Goal: Information Seeking & Learning: Understand process/instructions

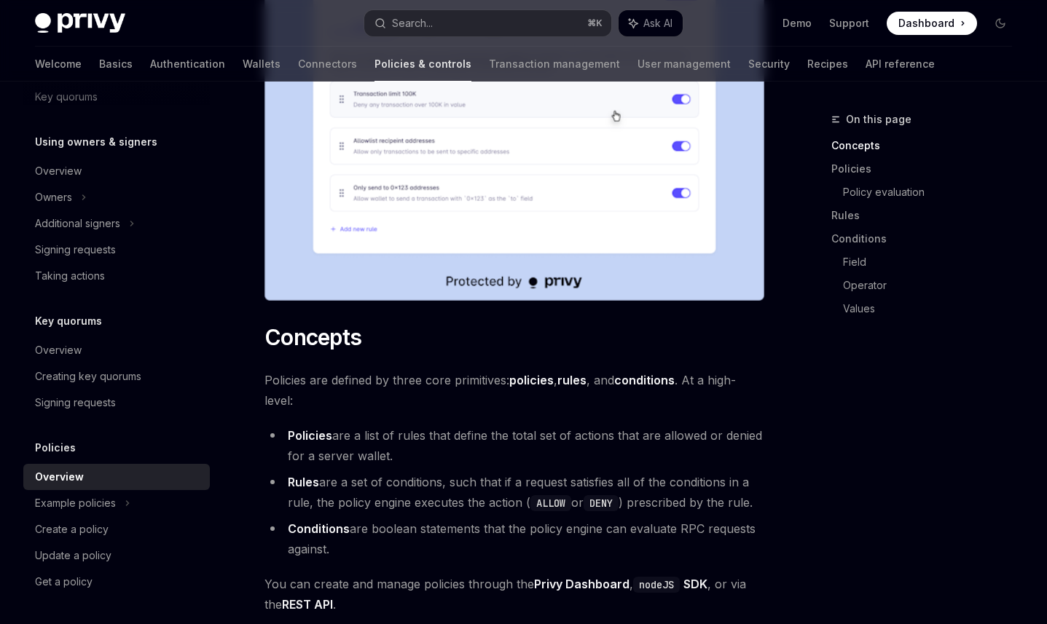
scroll to position [629, 0]
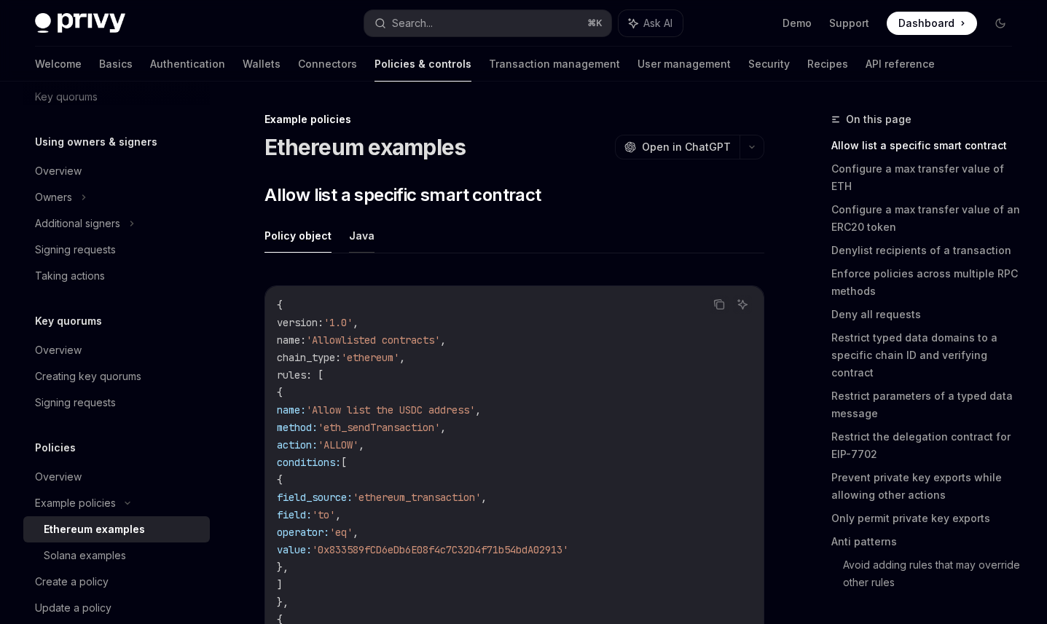
click at [354, 237] on button "Java" at bounding box center [361, 236] width 25 height 34
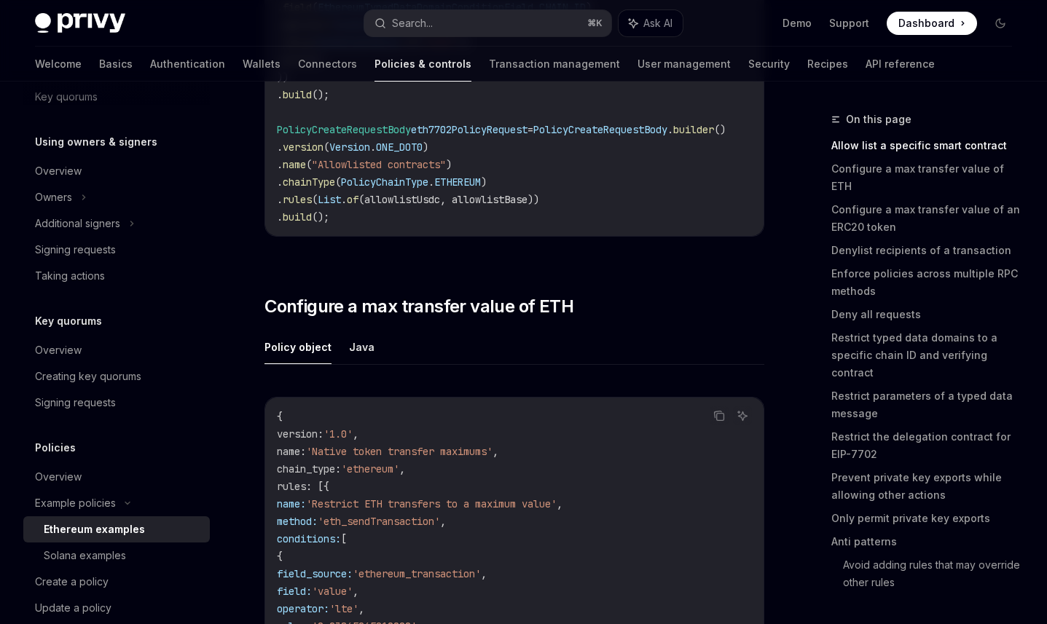
scroll to position [685, 0]
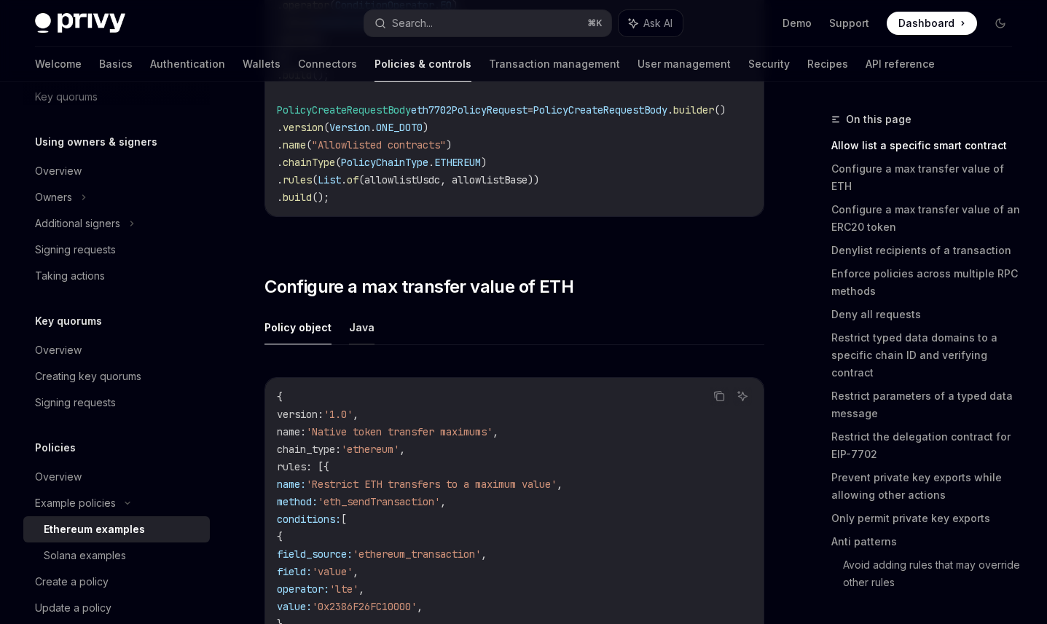
click at [361, 331] on button "Java" at bounding box center [361, 327] width 25 height 34
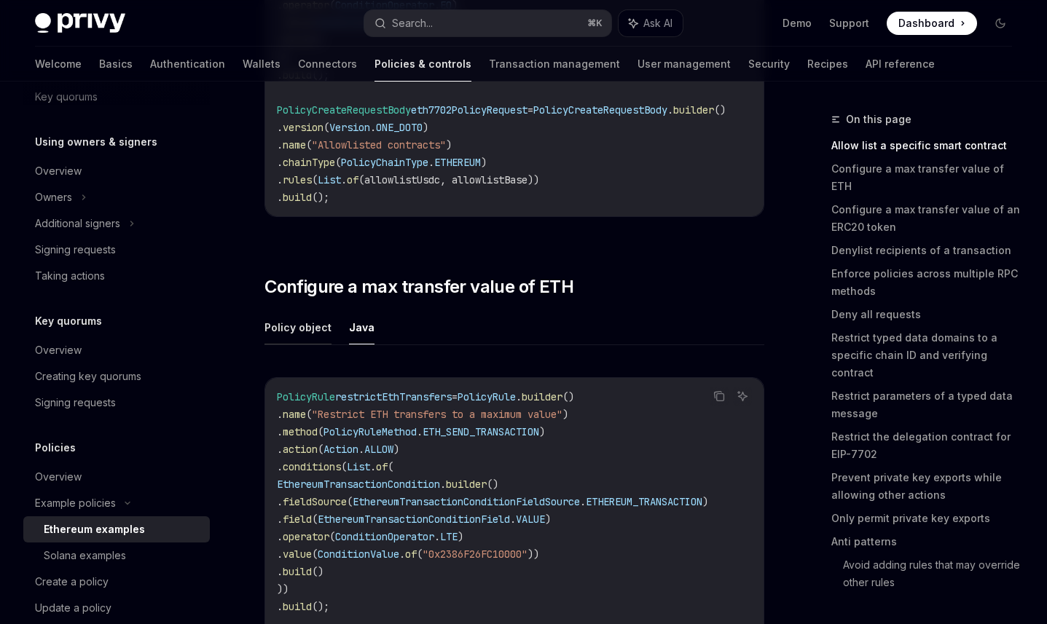
click at [309, 339] on button "Policy object" at bounding box center [297, 327] width 67 height 34
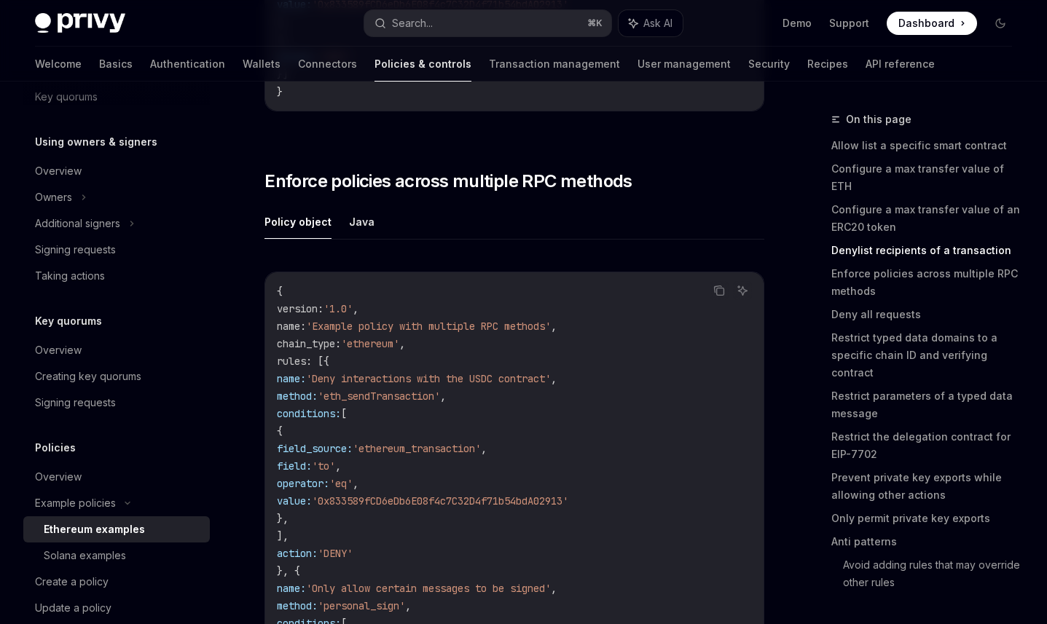
scroll to position [454, 0]
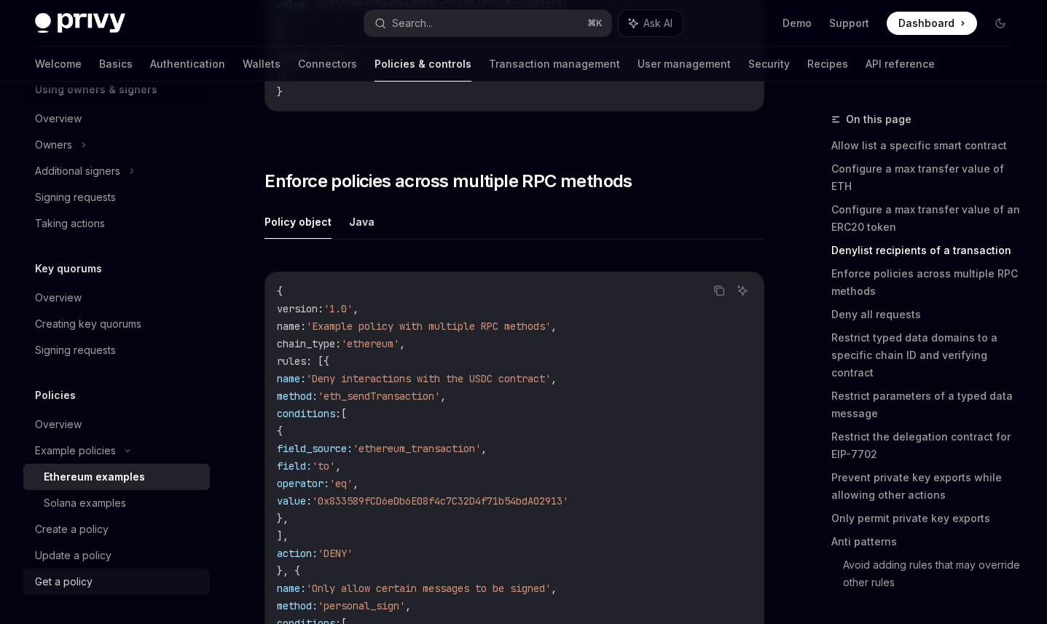
click at [107, 582] on div "Get a policy" at bounding box center [118, 581] width 166 height 17
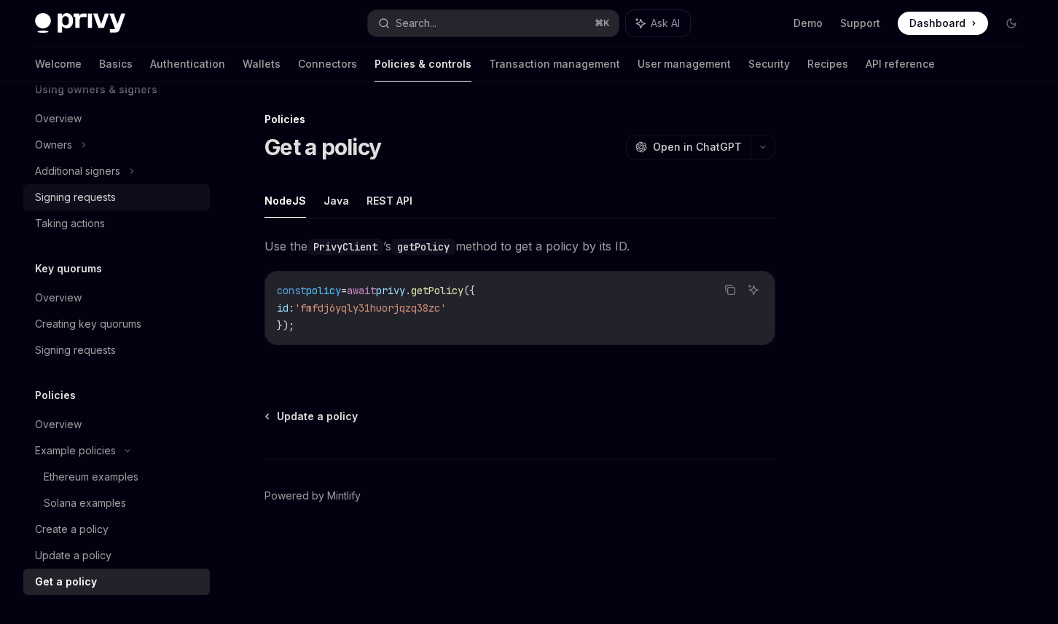
click at [83, 192] on div "Signing requests" at bounding box center [75, 197] width 81 height 17
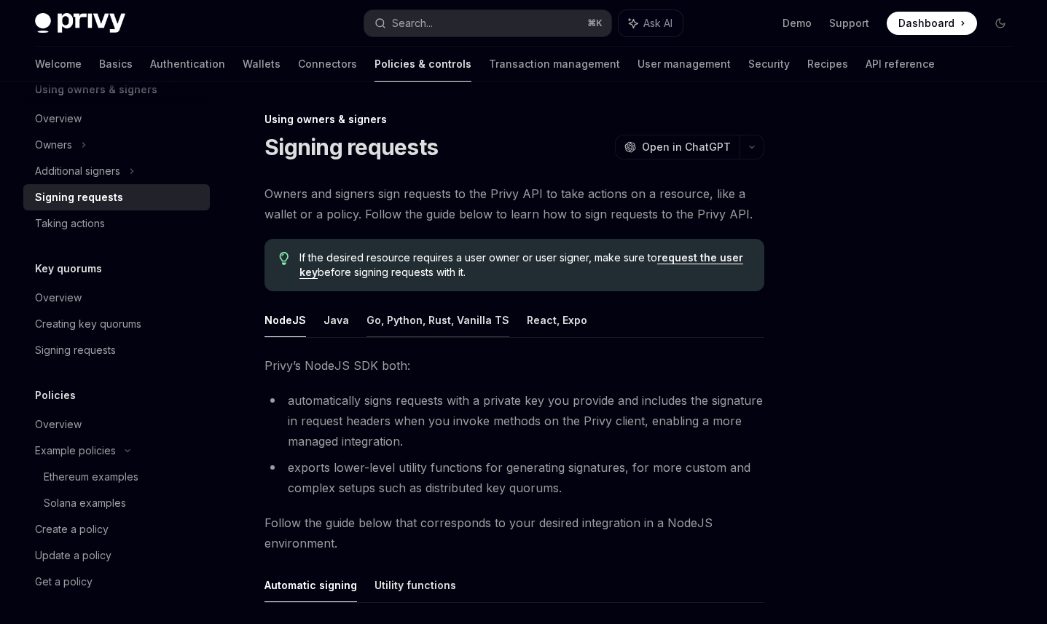
click at [438, 320] on button "Go, Python, Rust, Vanilla TS" at bounding box center [437, 320] width 143 height 34
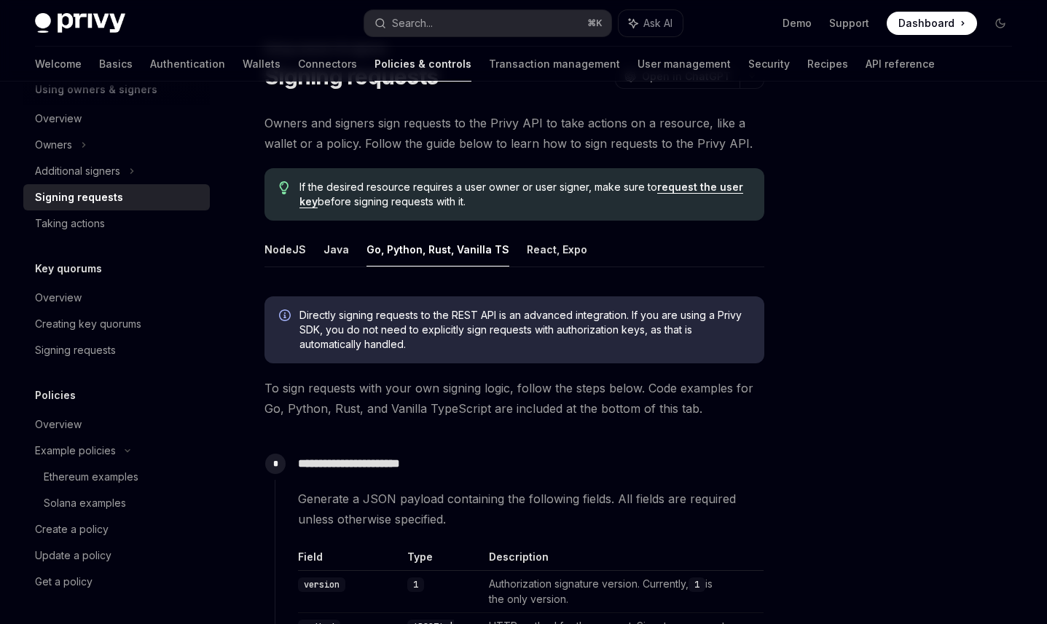
scroll to position [107, 0]
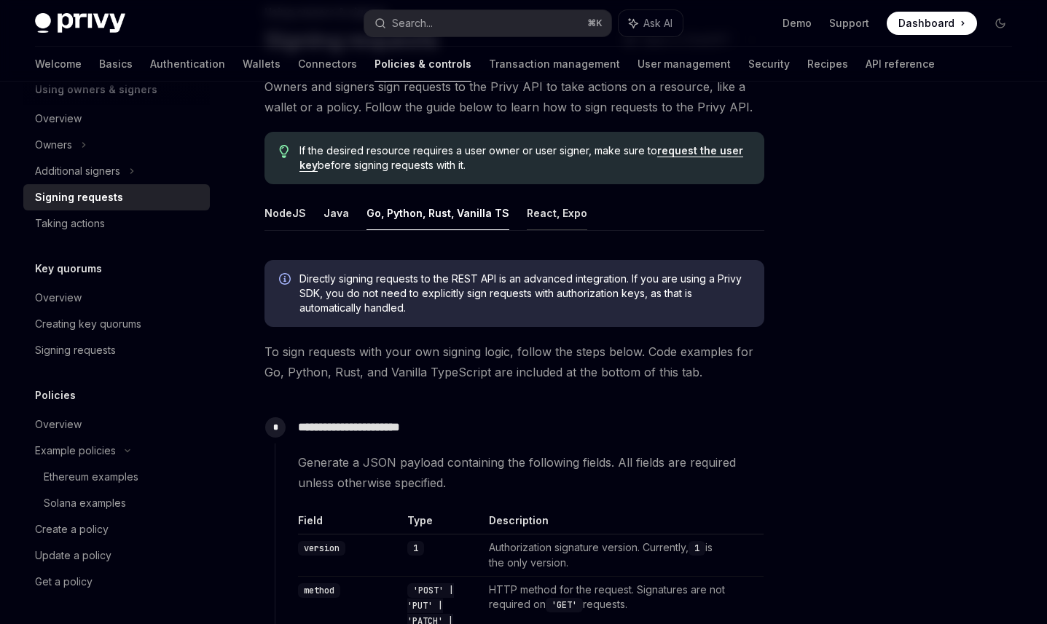
click at [537, 208] on button "React, Expo" at bounding box center [557, 213] width 60 height 34
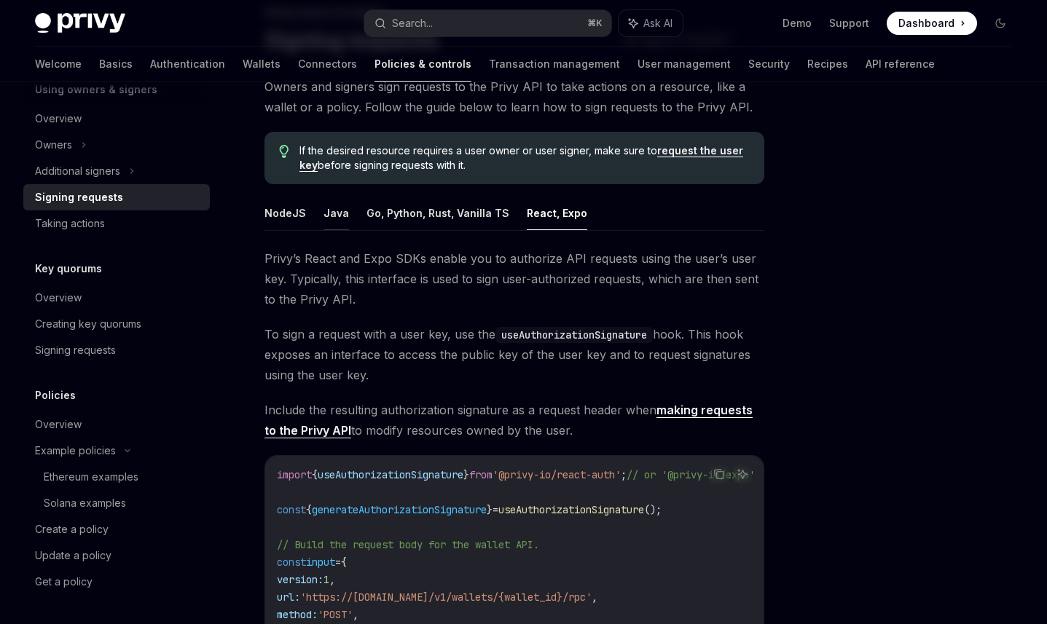
click at [331, 202] on button "Java" at bounding box center [335, 213] width 25 height 34
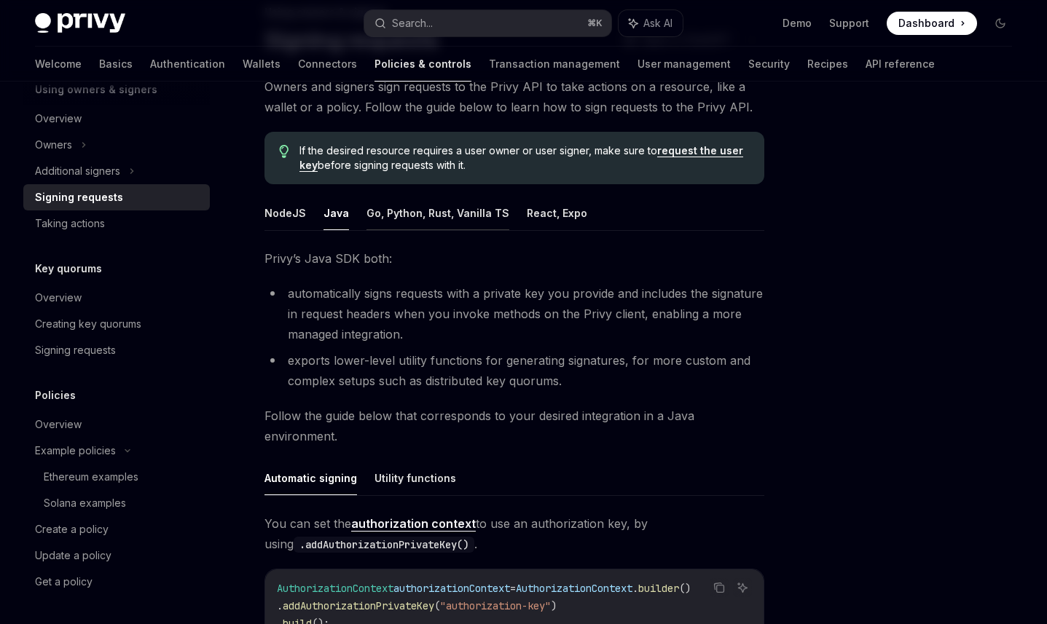
click at [412, 214] on button "Go, Python, Rust, Vanilla TS" at bounding box center [437, 213] width 143 height 34
type textarea "*"
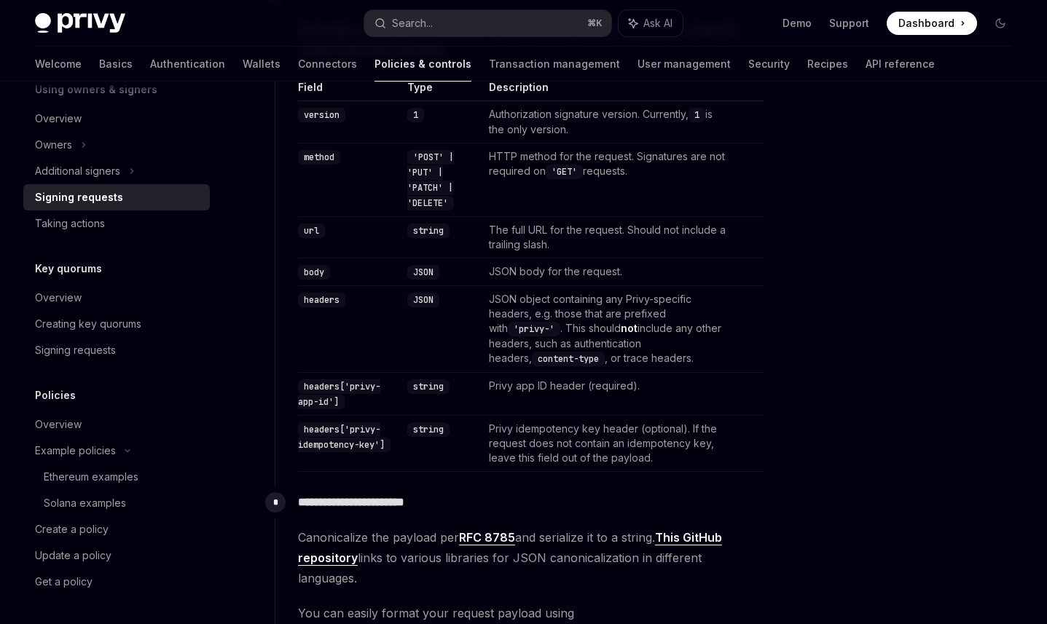
scroll to position [212, 0]
